Goal: Task Accomplishment & Management: Manage account settings

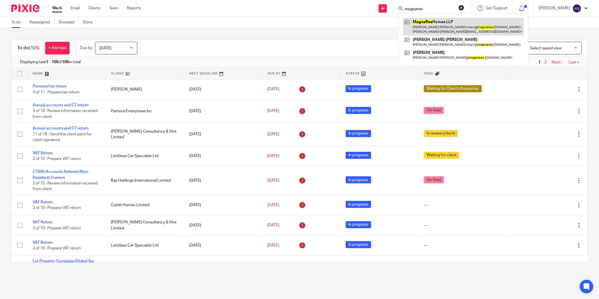
click at [450, 24] on link at bounding box center [463, 26] width 121 height 17
drag, startPoint x: 439, startPoint y: 7, endPoint x: 406, endPoint y: 7, distance: 32.4
click at [406, 7] on div "magnares" at bounding box center [431, 8] width 66 height 7
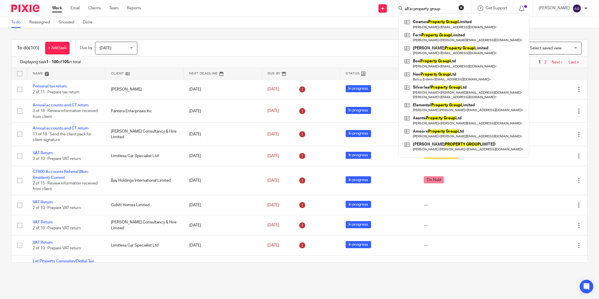
type input "all in property group"
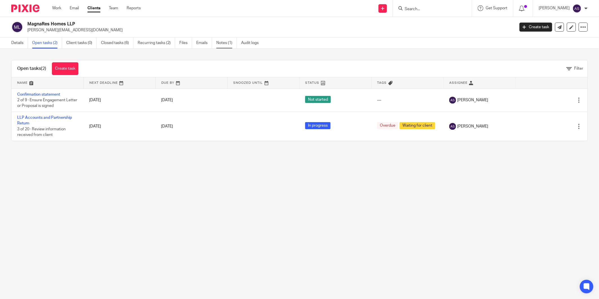
click at [230, 43] on link "Notes (1)" at bounding box center [226, 42] width 21 height 11
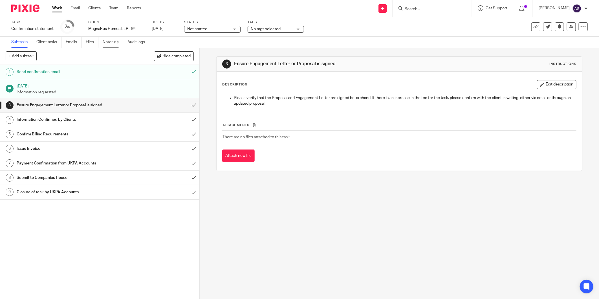
click at [115, 43] on link "Notes (0)" at bounding box center [113, 42] width 21 height 11
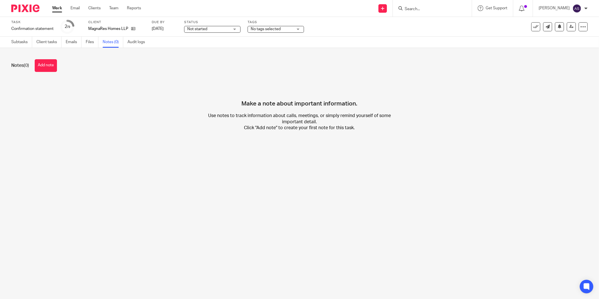
click at [37, 63] on button "Add note" at bounding box center [46, 65] width 22 height 13
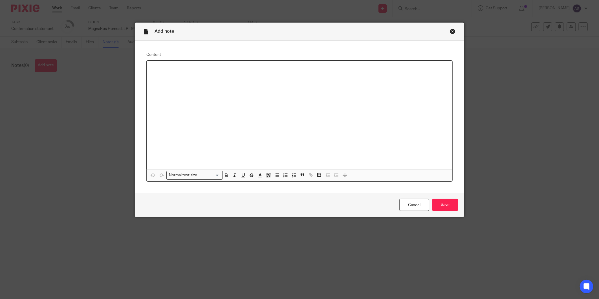
paste div
click at [454, 202] on input "Save" at bounding box center [445, 205] width 26 height 12
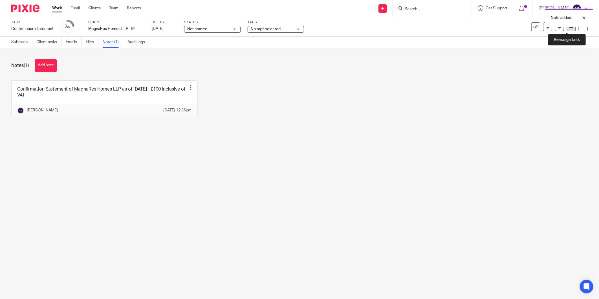
click at [567, 30] on link at bounding box center [571, 26] width 9 height 9
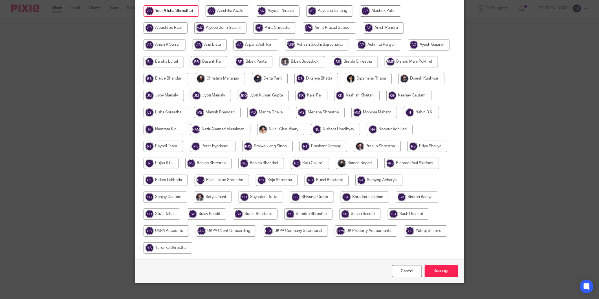
scroll to position [104, 0]
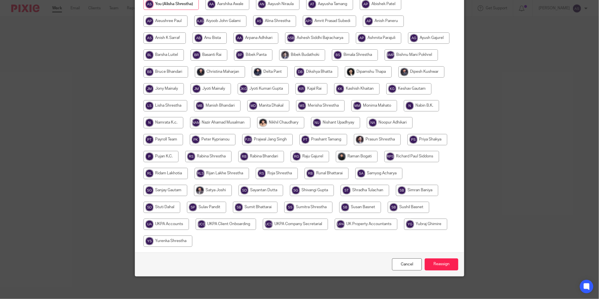
click at [189, 218] on input "radio" at bounding box center [165, 223] width 45 height 11
radio input "true"
click at [447, 267] on input "Reassign" at bounding box center [442, 264] width 34 height 12
